Goal: Task Accomplishment & Management: Use online tool/utility

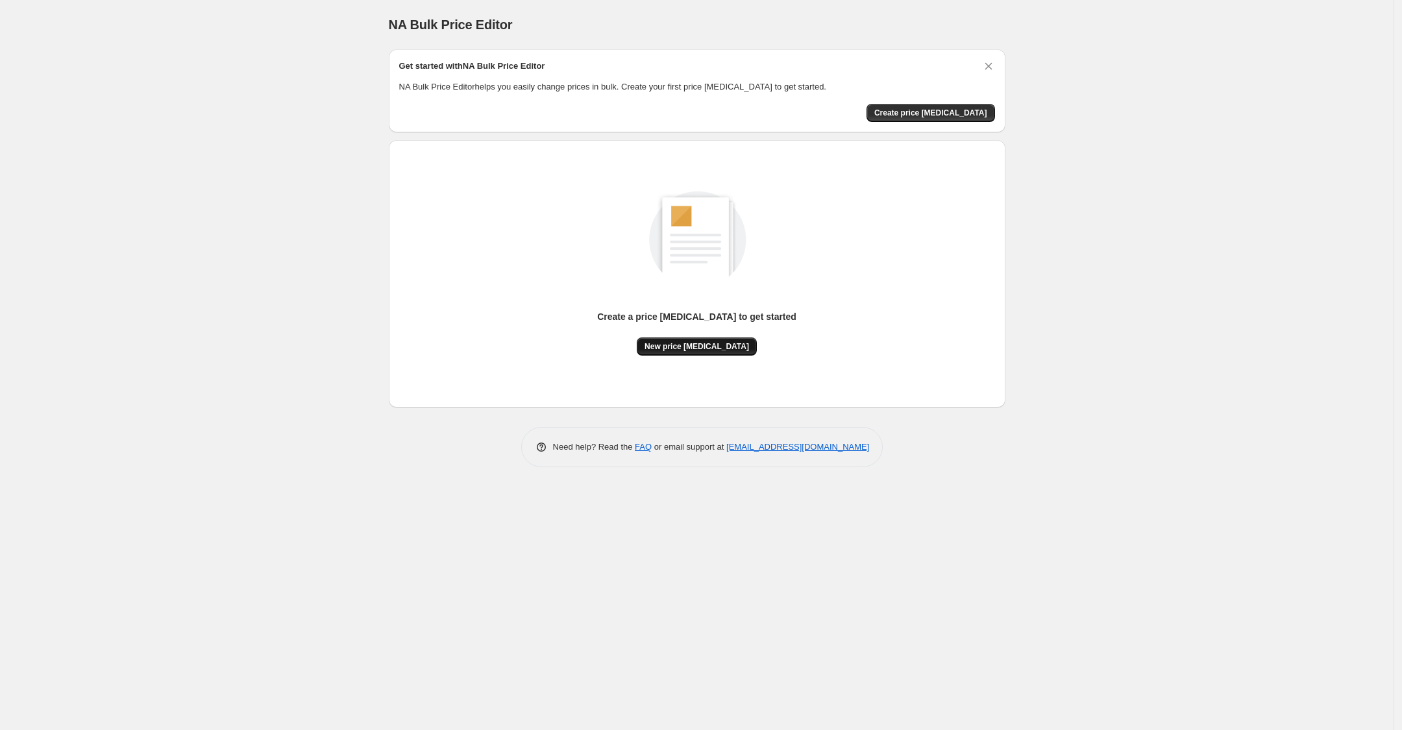
click at [711, 343] on span "New price [MEDICAL_DATA]" at bounding box center [697, 346] width 105 height 10
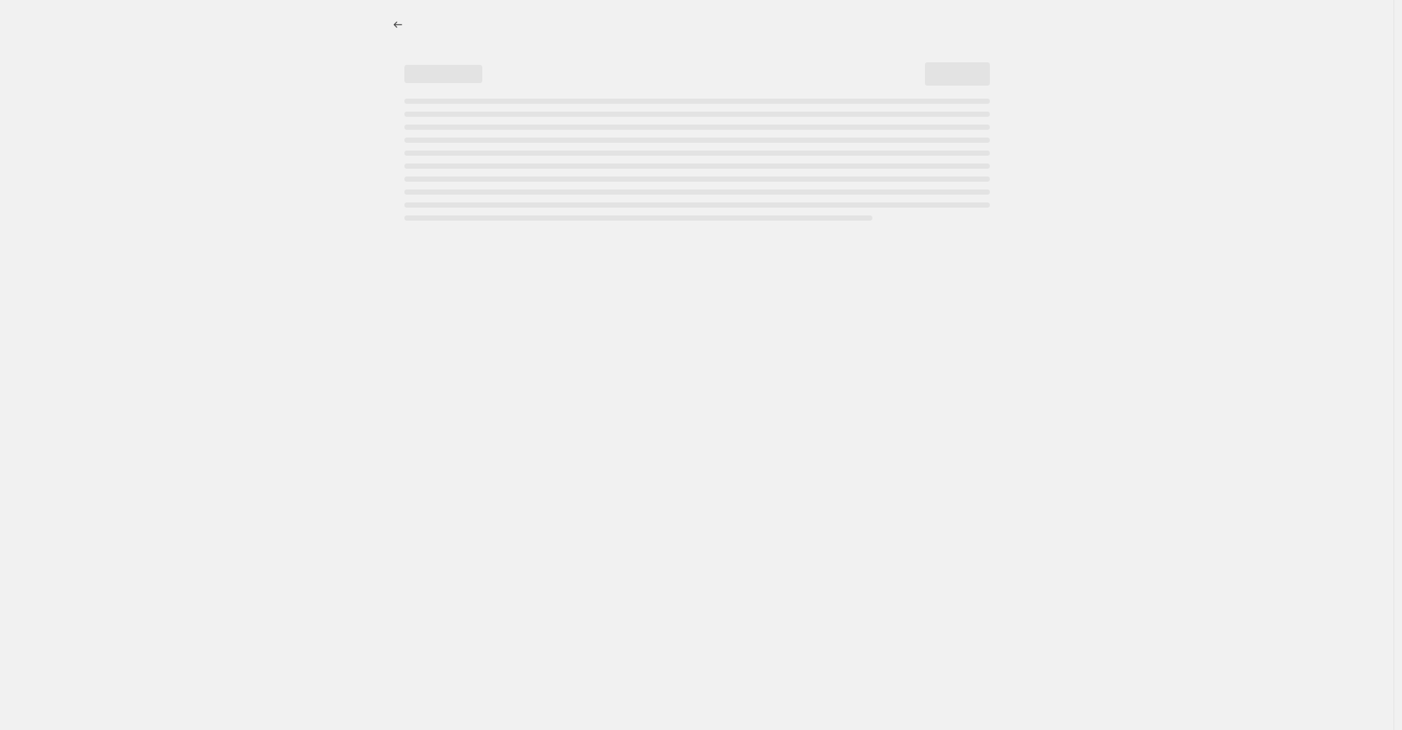
select select "percentage"
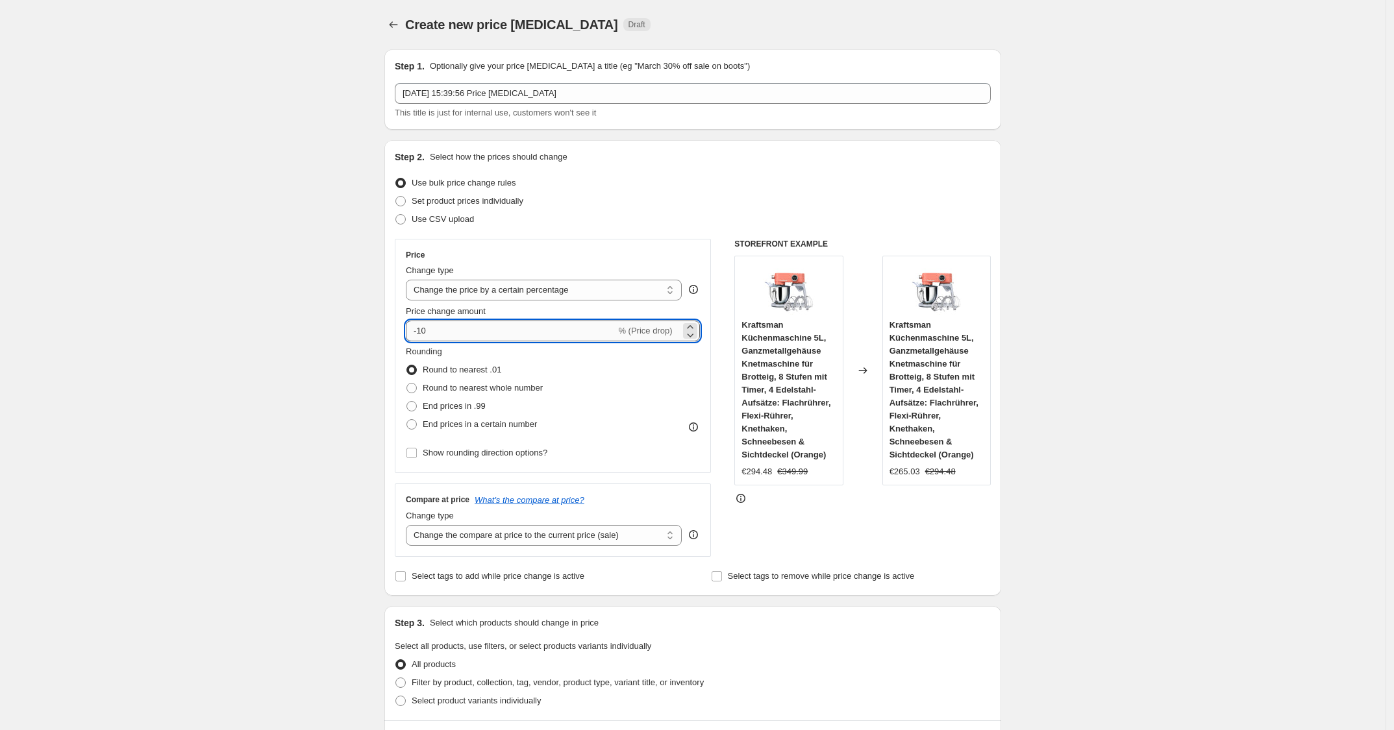
click at [492, 330] on input "-10" at bounding box center [511, 331] width 210 height 21
type input "-1"
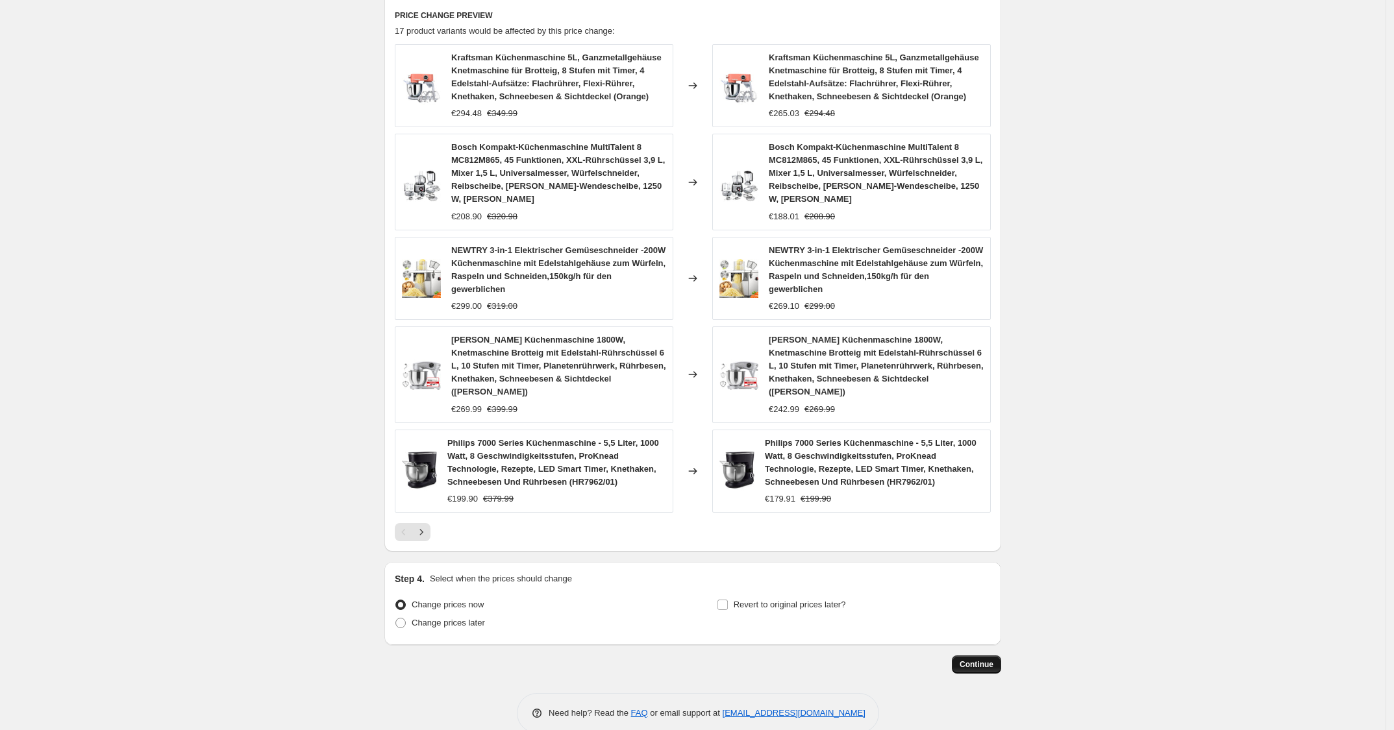
type input "-25"
click at [982, 659] on span "Continue" at bounding box center [976, 664] width 34 height 10
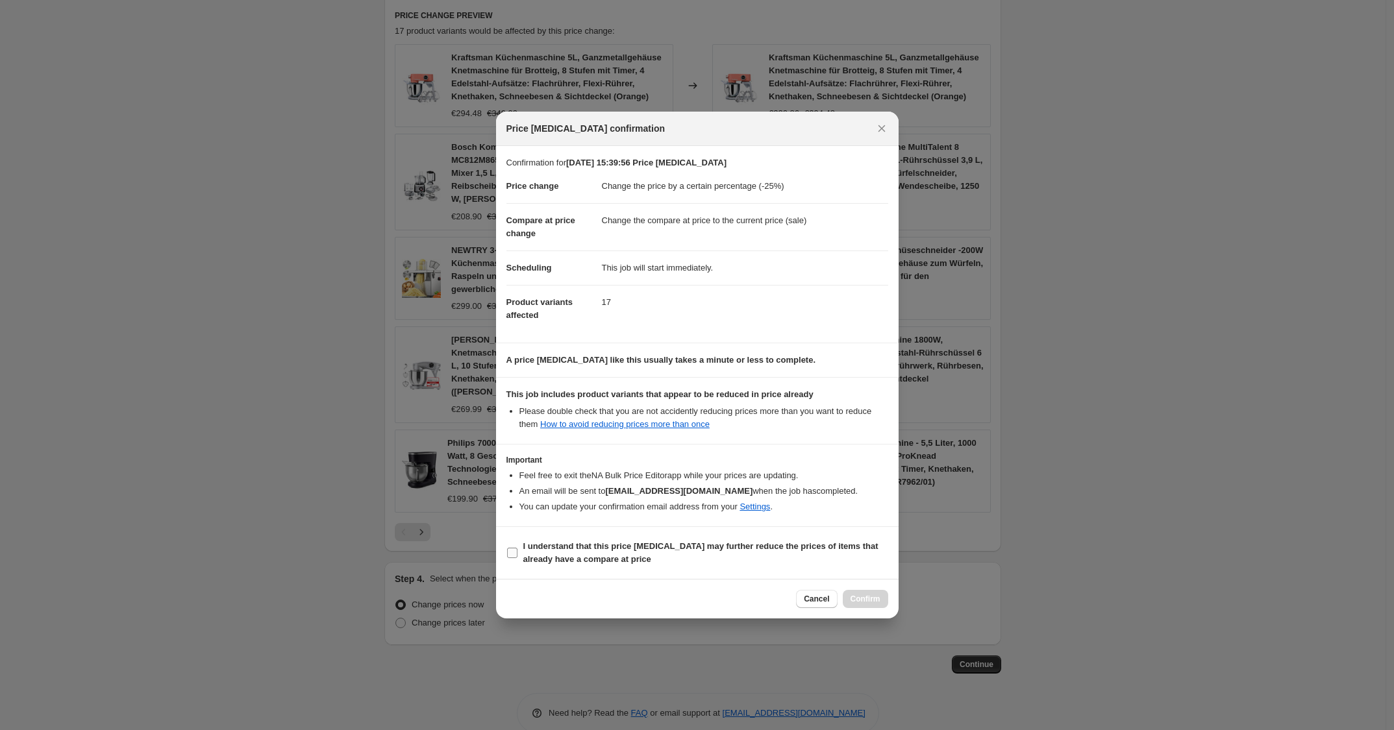
click at [702, 555] on span "I understand that this price [MEDICAL_DATA] may further reduce the prices of it…" at bounding box center [705, 553] width 365 height 26
click at [517, 555] on input "I understand that this price [MEDICAL_DATA] may further reduce the prices of it…" at bounding box center [512, 553] width 10 height 10
checkbox input "true"
click at [867, 600] on span "Confirm" at bounding box center [865, 599] width 30 height 10
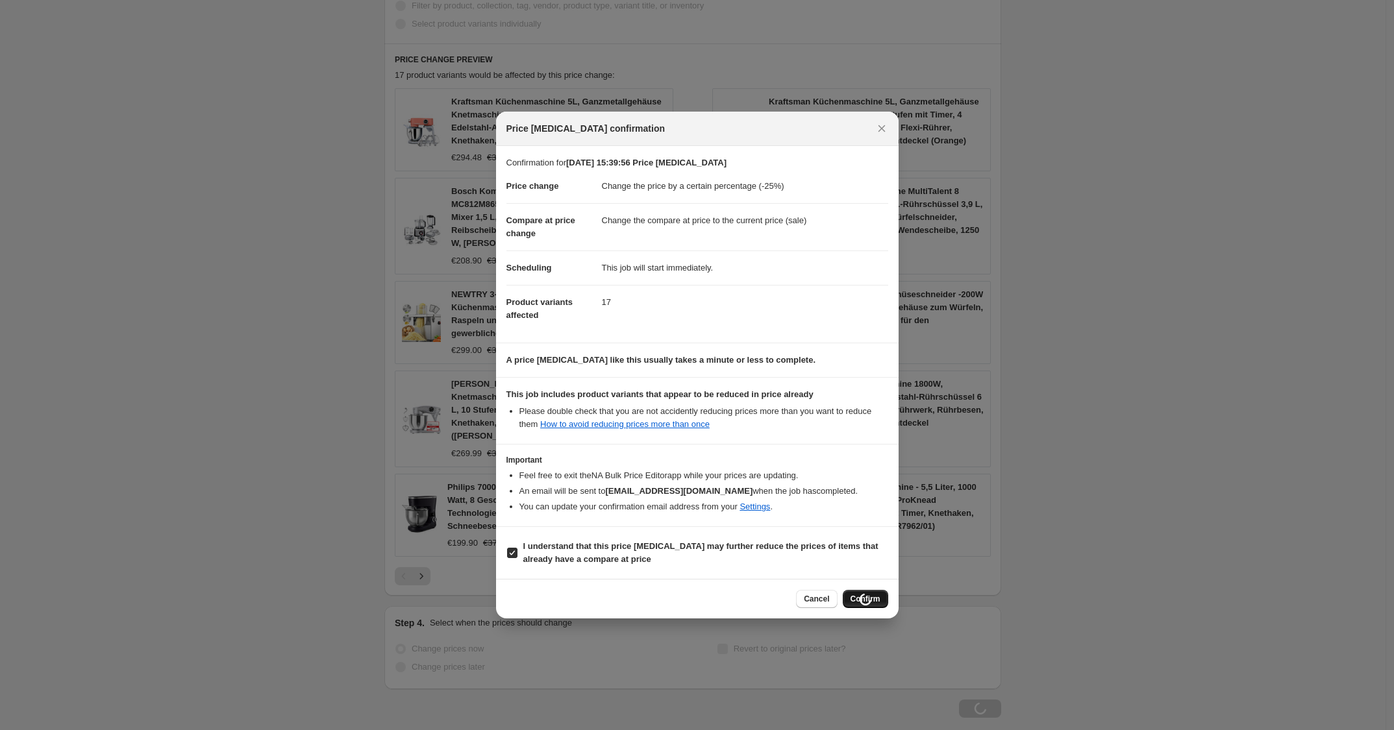
scroll to position [765, 0]
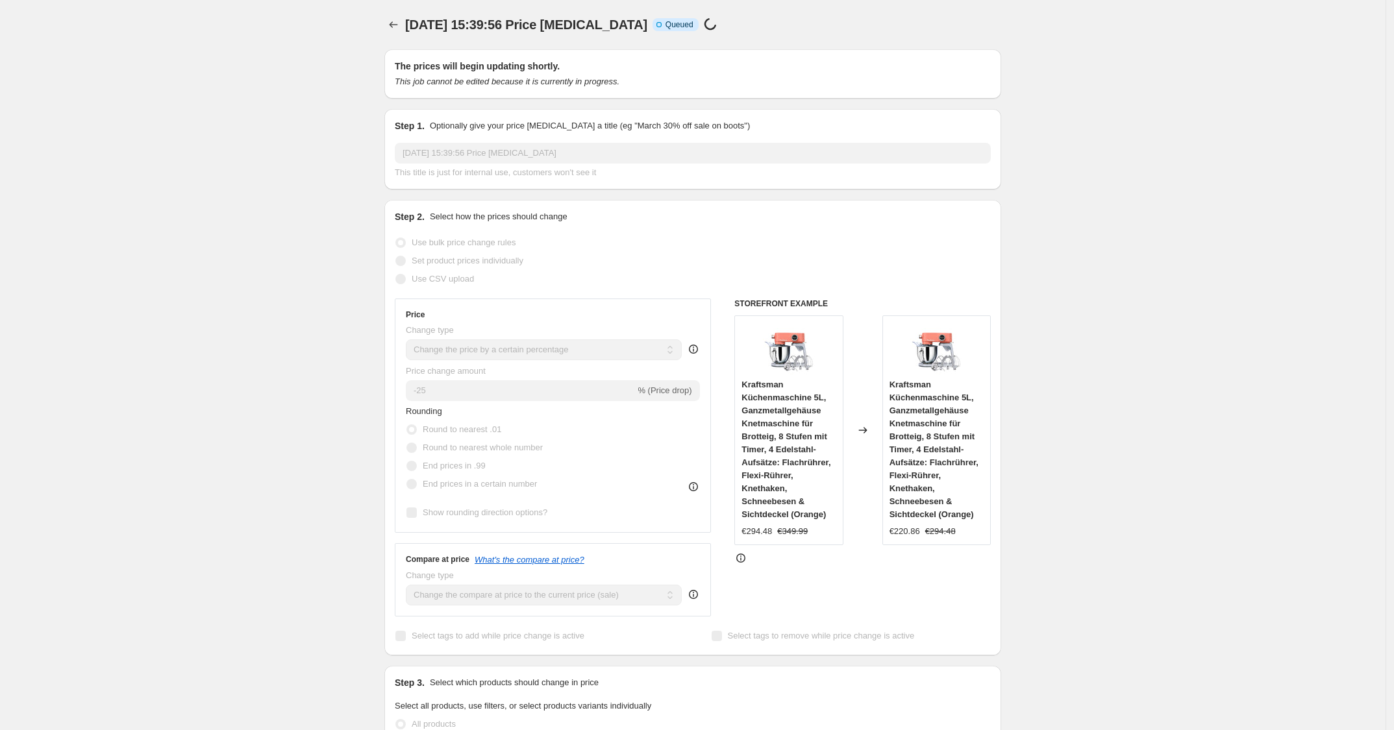
click at [867, 600] on div "Price [MEDICAL_DATA] confirmation Confirmation for [DATE] 15:39:56 Price [MEDIC…" at bounding box center [697, 495] width 402 height 508
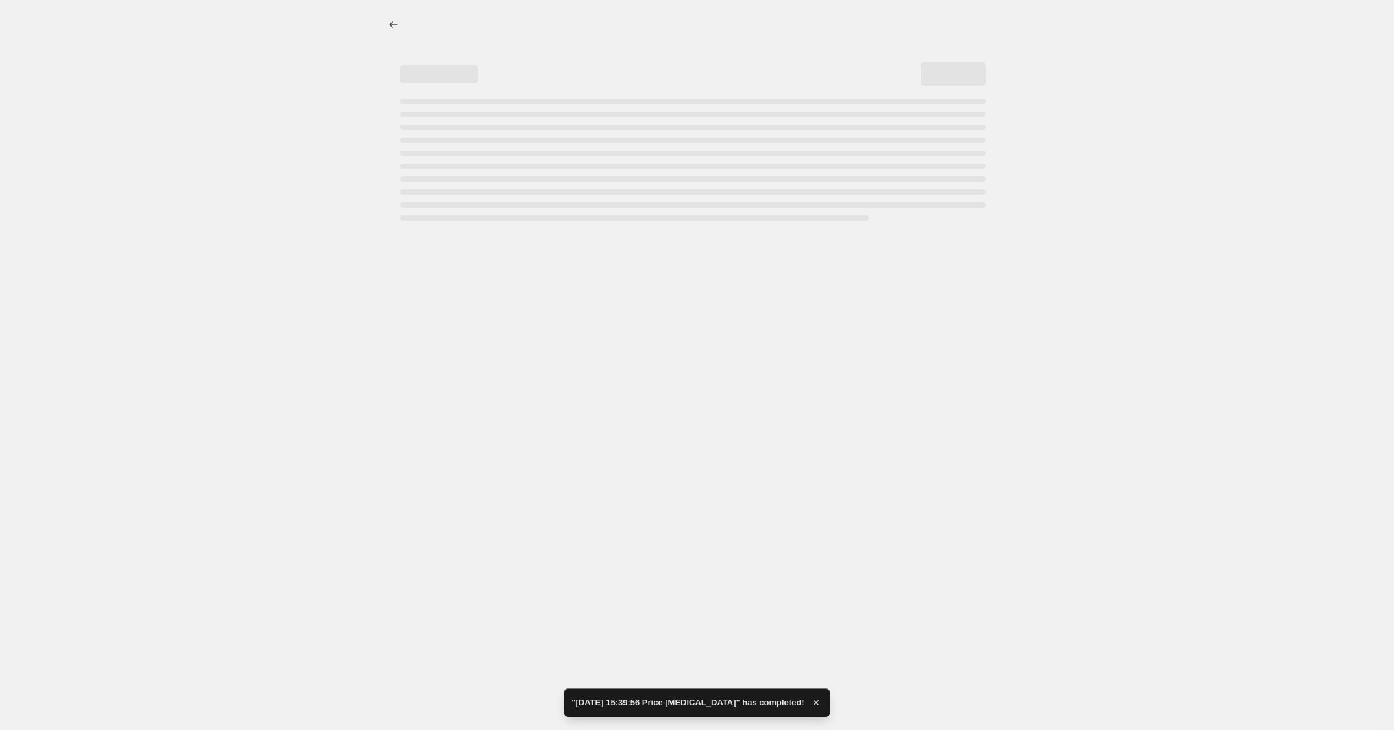
scroll to position [0, 0]
select select "percentage"
